Goal: Task Accomplishment & Management: Use online tool/utility

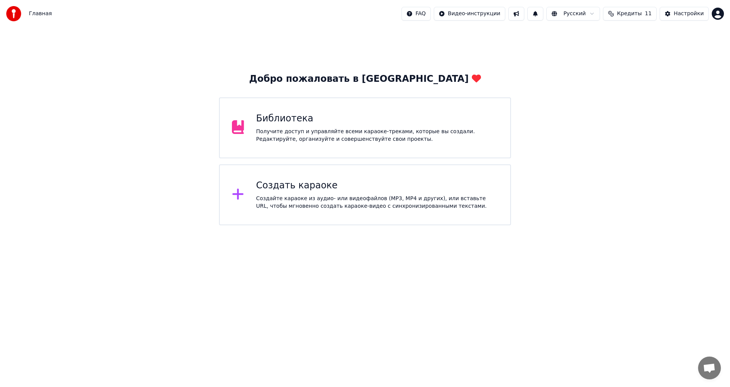
click at [340, 192] on div "Создать караоке Создайте караоке из аудио- или видеофайлов (MP3, MP4 и других),…" at bounding box center [377, 194] width 242 height 30
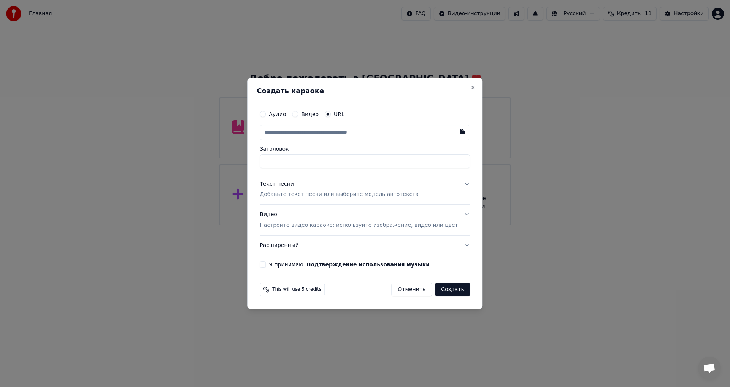
click at [282, 115] on label "Аудио" at bounding box center [277, 113] width 17 height 5
click at [266, 115] on button "Аудио" at bounding box center [263, 114] width 6 height 6
click at [310, 132] on div "Выбрать файл" at bounding box center [286, 132] width 52 height 14
type input "**********"
click at [312, 194] on p "Добавьте текст песни или выберите модель автотекста" at bounding box center [339, 195] width 159 height 8
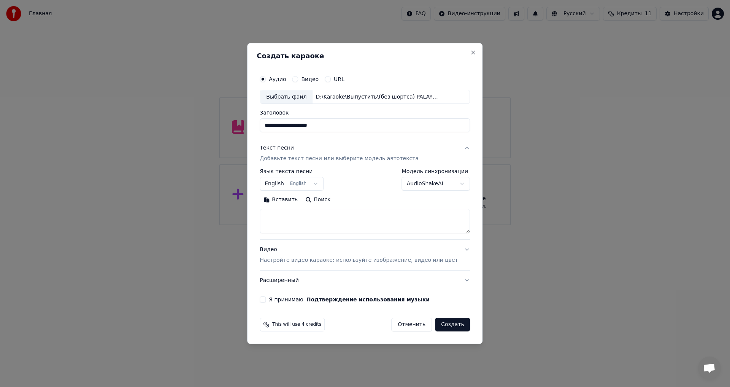
click at [308, 210] on textarea at bounding box center [365, 221] width 210 height 24
paste textarea "**********"
type textarea "**********"
click at [306, 261] on p "Настройте видео караоке: используйте изображение, видео или цвет" at bounding box center [359, 260] width 198 height 8
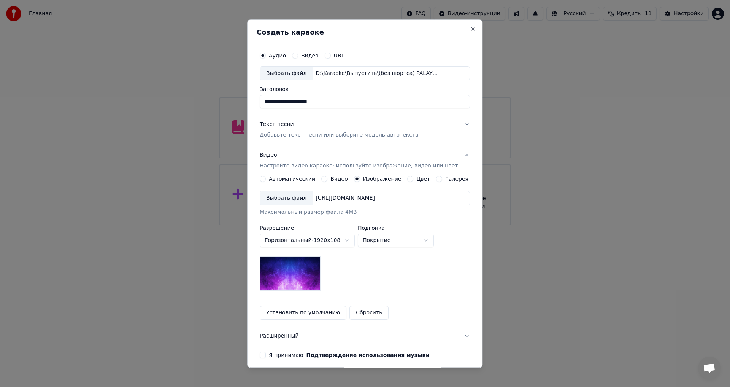
click at [286, 198] on div "Выбрать файл" at bounding box center [286, 199] width 52 height 14
click at [293, 333] on button "Расширенный" at bounding box center [365, 336] width 210 height 20
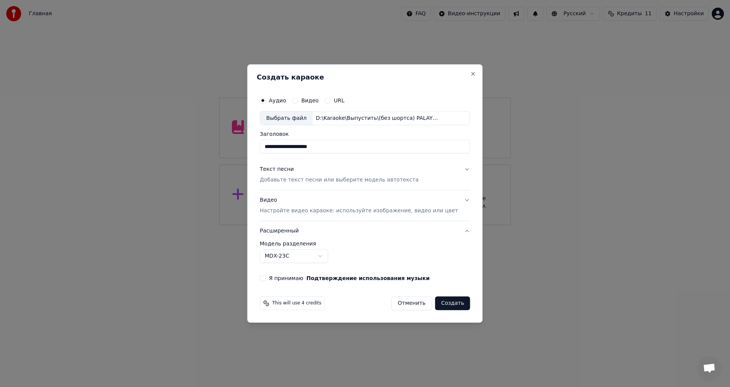
click at [313, 225] on body "**********" at bounding box center [365, 112] width 730 height 225
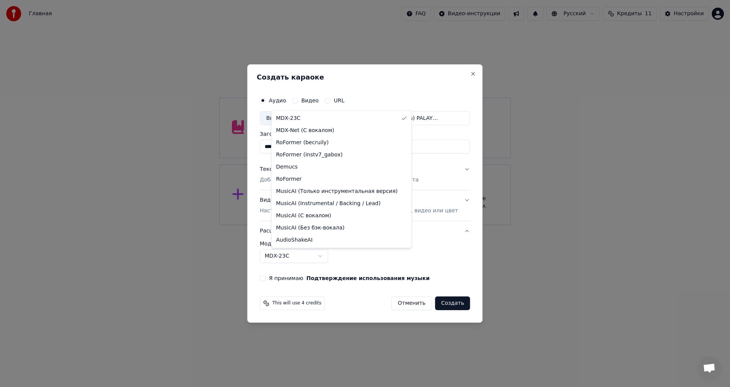
select select "**********"
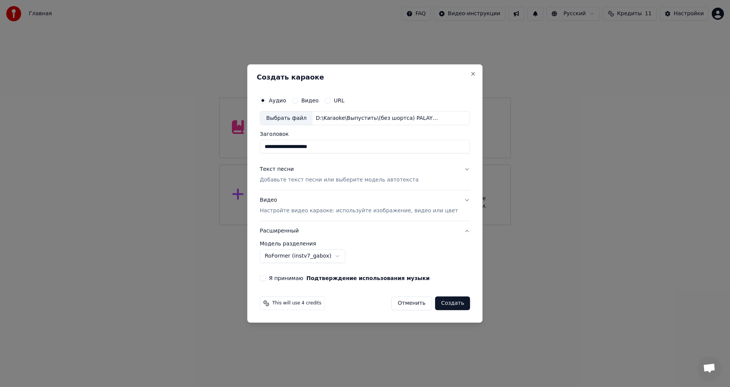
click at [292, 280] on label "Я принимаю Подтверждение использования музыки" at bounding box center [349, 277] width 161 height 5
click at [266, 280] on button "Я принимаю Подтверждение использования музыки" at bounding box center [263, 278] width 6 height 6
click at [441, 300] on button "Создать" at bounding box center [452, 303] width 35 height 14
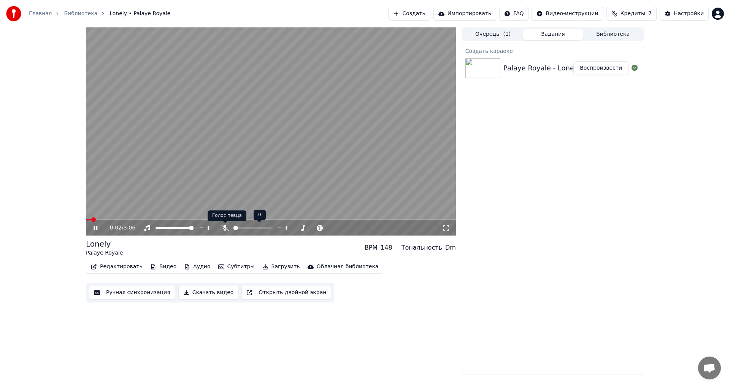
click at [225, 230] on icon at bounding box center [225, 228] width 8 height 6
click at [222, 190] on video at bounding box center [271, 131] width 370 height 208
click at [267, 173] on video at bounding box center [271, 131] width 370 height 208
click at [108, 295] on button "Ручная синхронизация" at bounding box center [132, 293] width 86 height 14
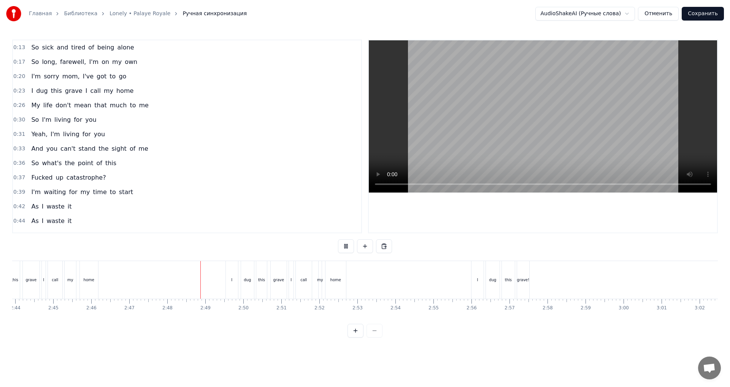
scroll to position [0, 6365]
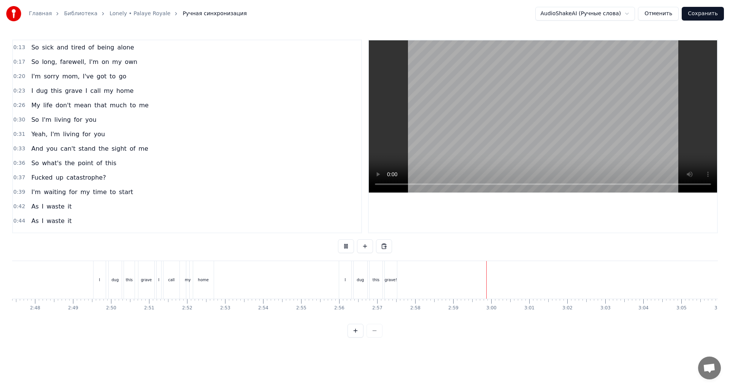
click at [391, 281] on div "grave!" at bounding box center [391, 280] width 13 height 6
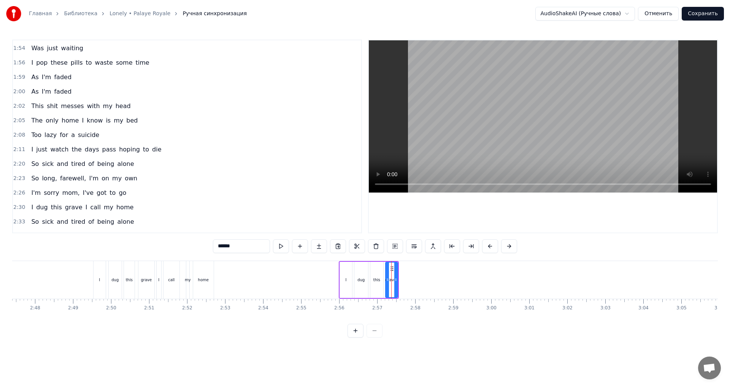
scroll to position [559, 0]
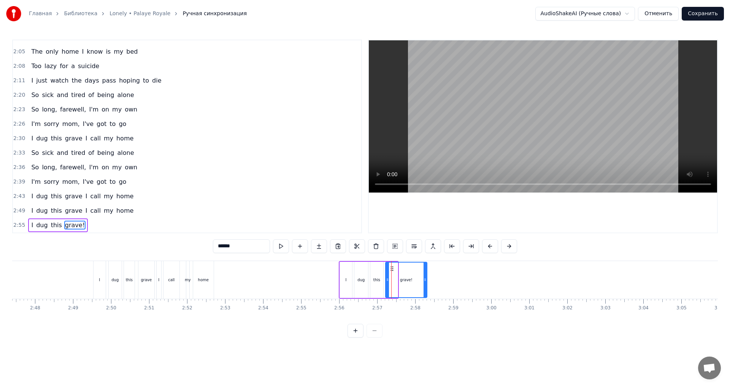
drag, startPoint x: 395, startPoint y: 281, endPoint x: 447, endPoint y: 283, distance: 51.7
click at [427, 283] on div at bounding box center [425, 279] width 3 height 35
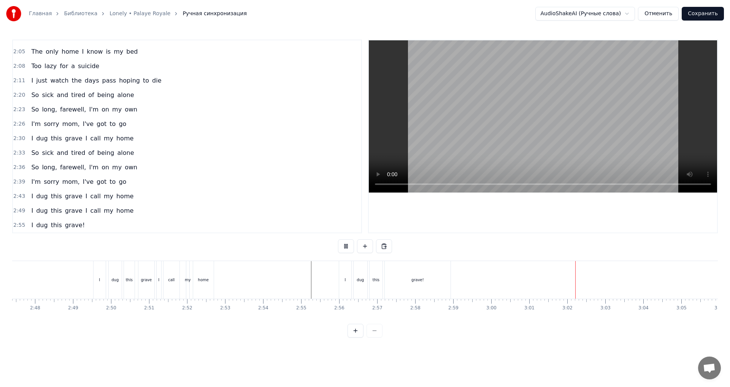
click at [696, 11] on button "Сохранить" at bounding box center [703, 14] width 42 height 14
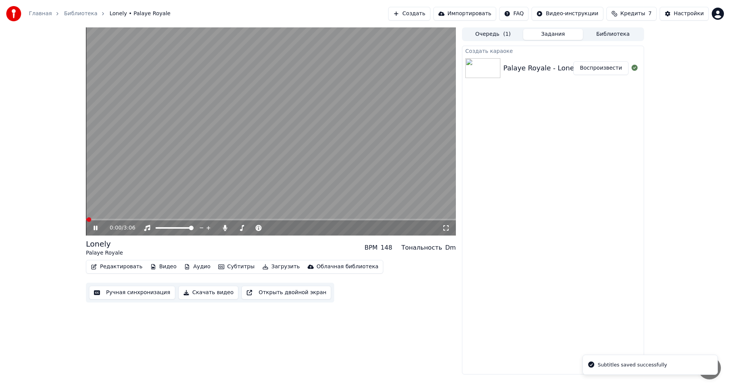
click at [201, 219] on span at bounding box center [271, 220] width 370 height 2
click at [224, 231] on div "0:59 / 3:06" at bounding box center [276, 228] width 332 height 8
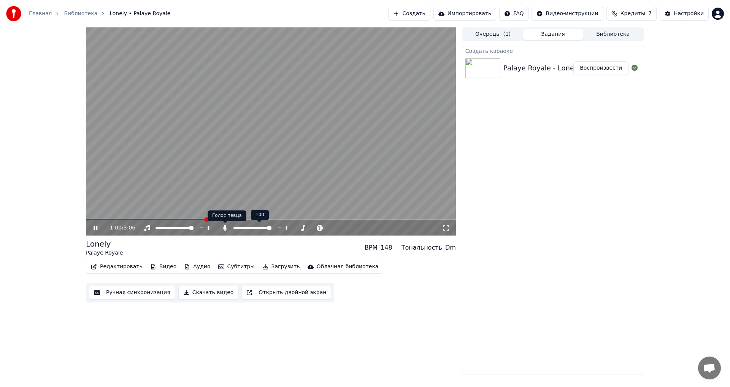
click at [225, 230] on icon at bounding box center [225, 228] width 4 height 6
click at [225, 230] on icon at bounding box center [225, 228] width 8 height 6
click at [194, 173] on video at bounding box center [271, 131] width 370 height 208
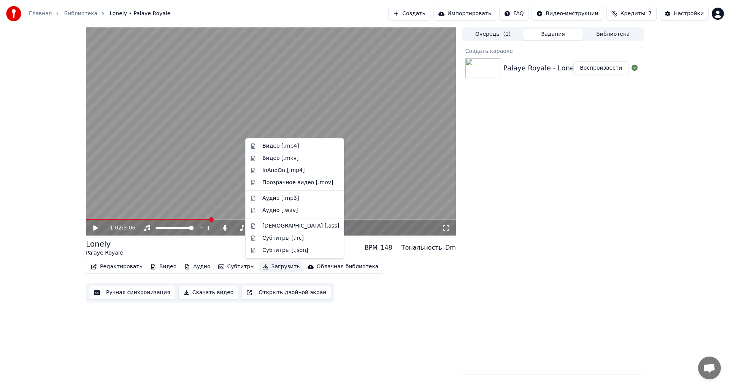
click at [278, 269] on button "Загрузить" at bounding box center [281, 266] width 44 height 11
click at [277, 146] on div "Видео [.mp4]" at bounding box center [280, 146] width 37 height 8
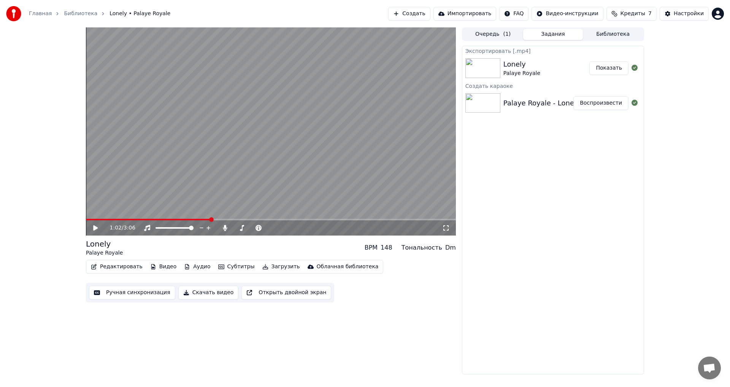
click at [599, 63] on button "Показать" at bounding box center [608, 68] width 39 height 14
click at [626, 144] on div "Экспортировать [.mp4] Lonely Palaye Royale Показать Создать караоке Palaye Roya…" at bounding box center [553, 210] width 182 height 329
click at [226, 230] on icon at bounding box center [225, 228] width 4 height 6
click at [86, 222] on span at bounding box center [88, 219] width 5 height 5
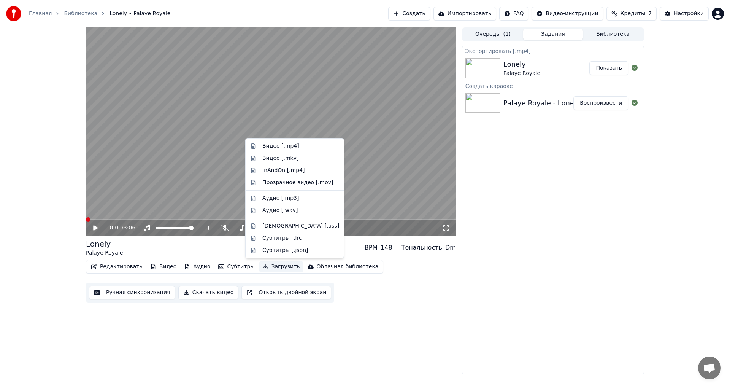
click at [261, 267] on button "Загрузить" at bounding box center [281, 266] width 44 height 11
click at [279, 146] on div "Видео [.mp4]" at bounding box center [280, 146] width 37 height 8
